Goal: Transaction & Acquisition: Book appointment/travel/reservation

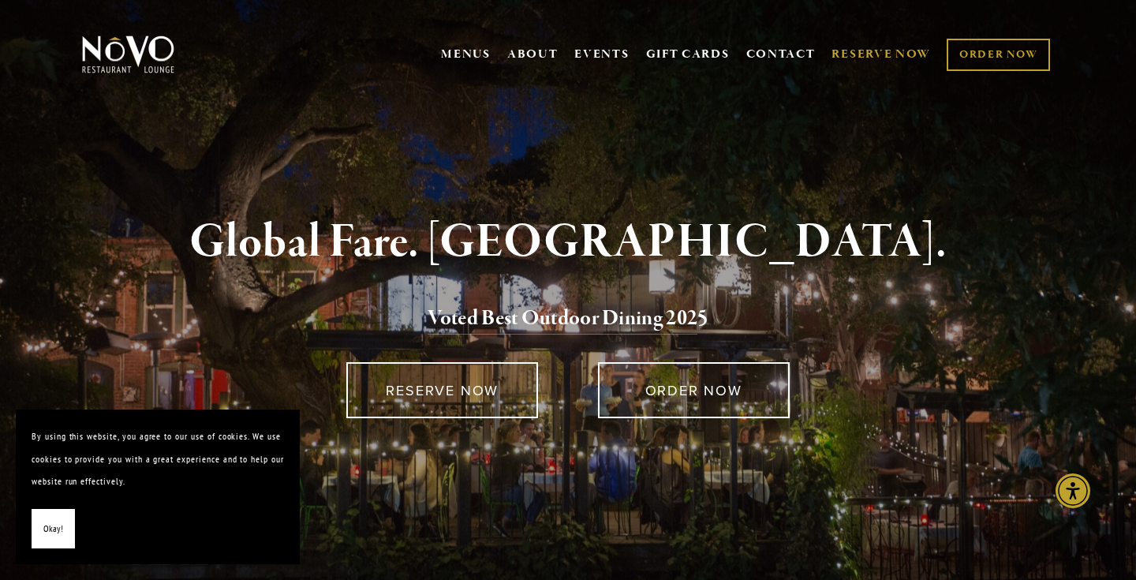
click at [898, 53] on link "RESERVE NOW" at bounding box center [881, 54] width 99 height 30
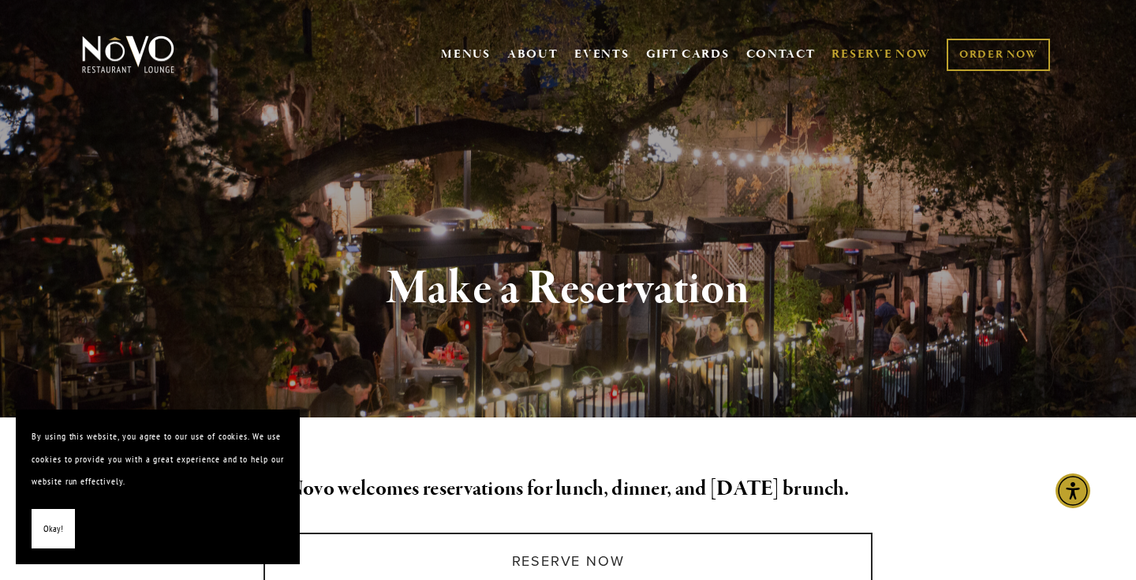
click at [47, 523] on span "Okay!" at bounding box center [53, 529] width 20 height 23
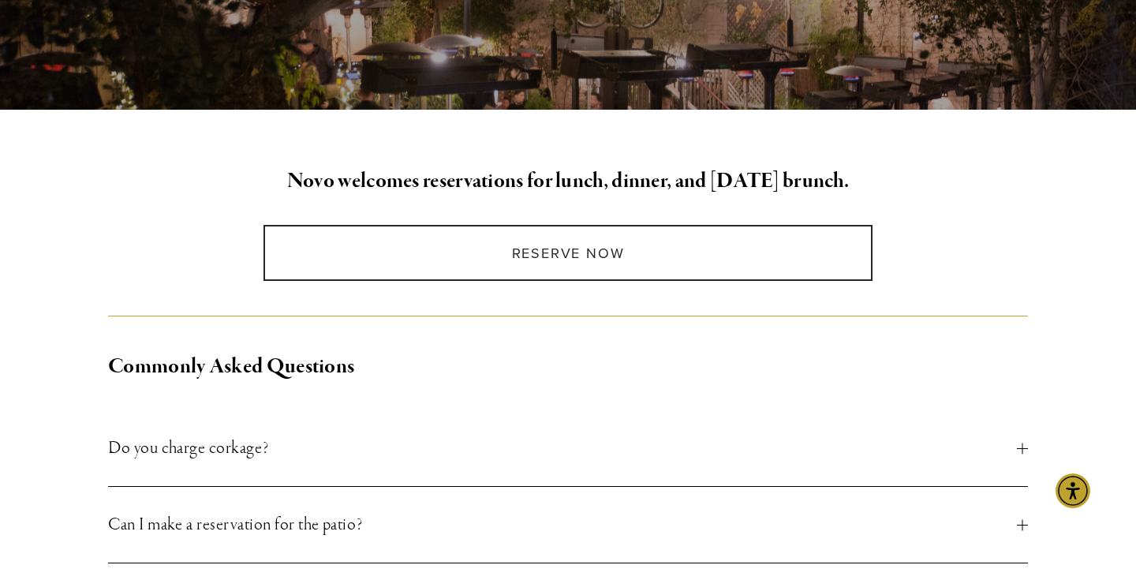
scroll to position [309, 0]
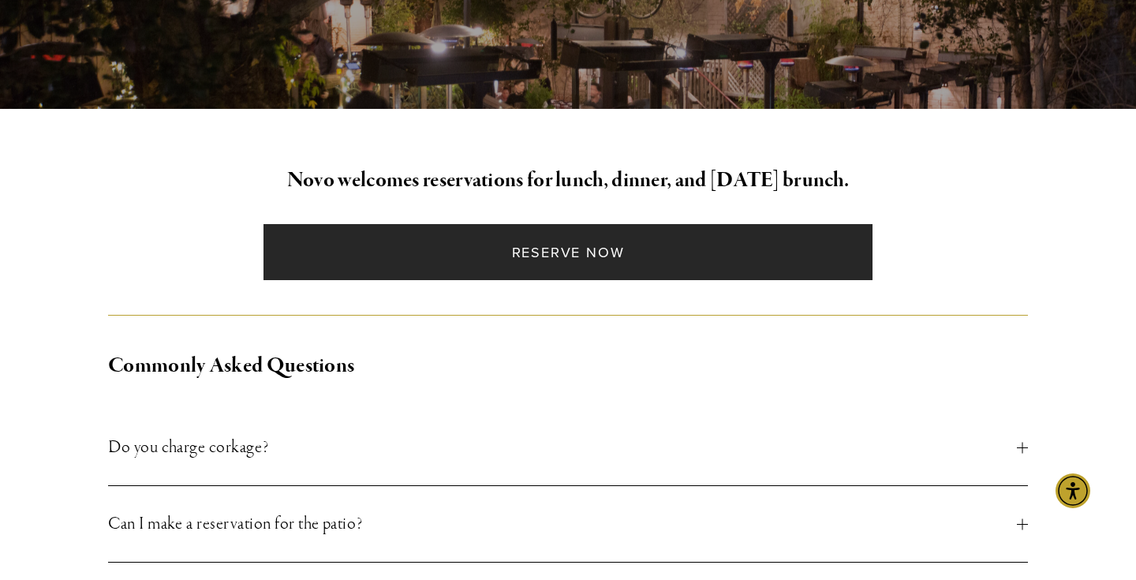
click at [562, 260] on link "Reserve Now" at bounding box center [568, 252] width 608 height 56
